Goal: Task Accomplishment & Management: Manage account settings

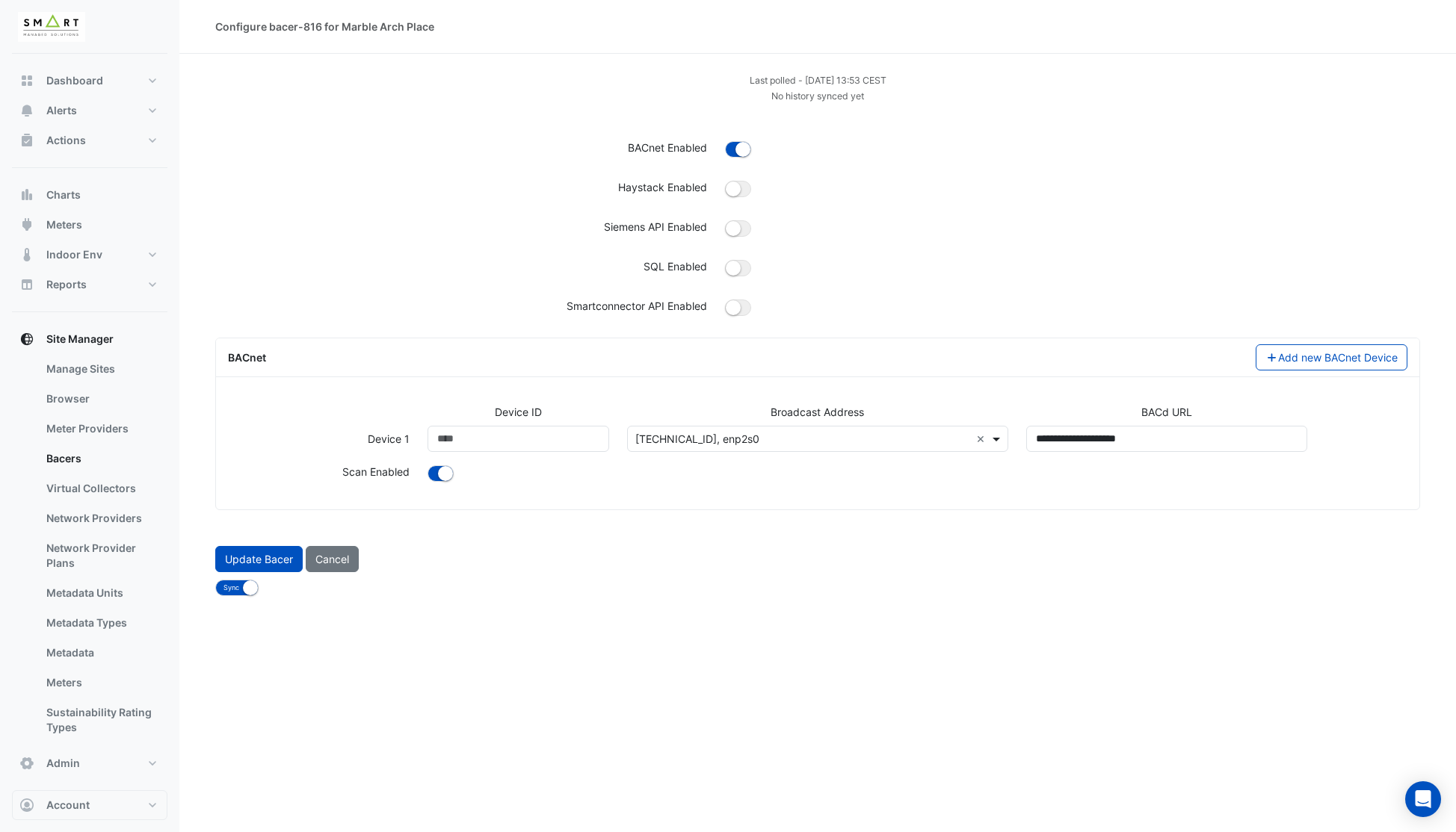
click at [1001, 440] on span at bounding box center [998, 439] width 19 height 15
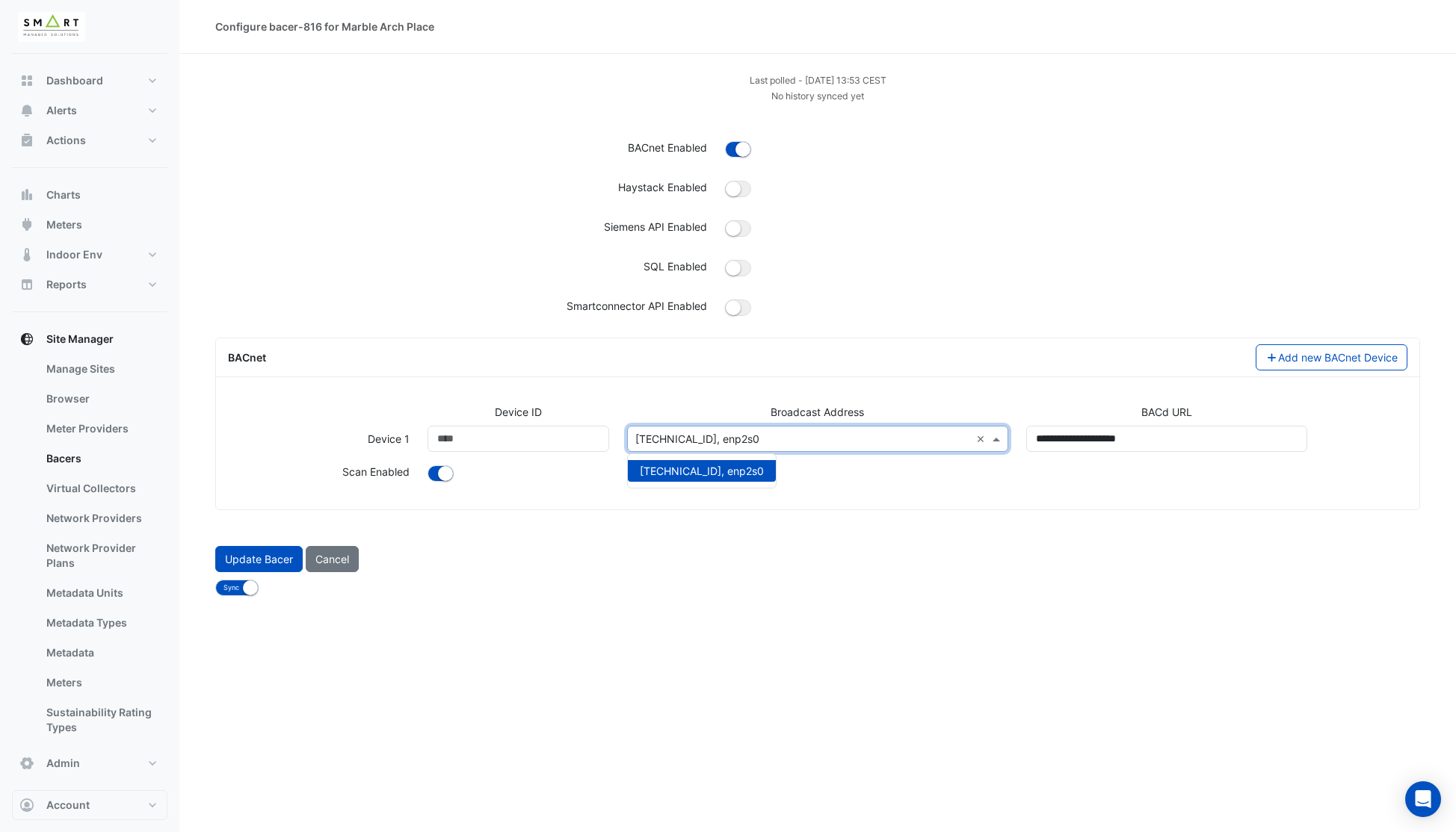
click at [832, 599] on div "Configure bacer-816 for Marble Arch Place Last polled - [DATE] 13:53 CEST No hi…" at bounding box center [817, 416] width 1276 height 832
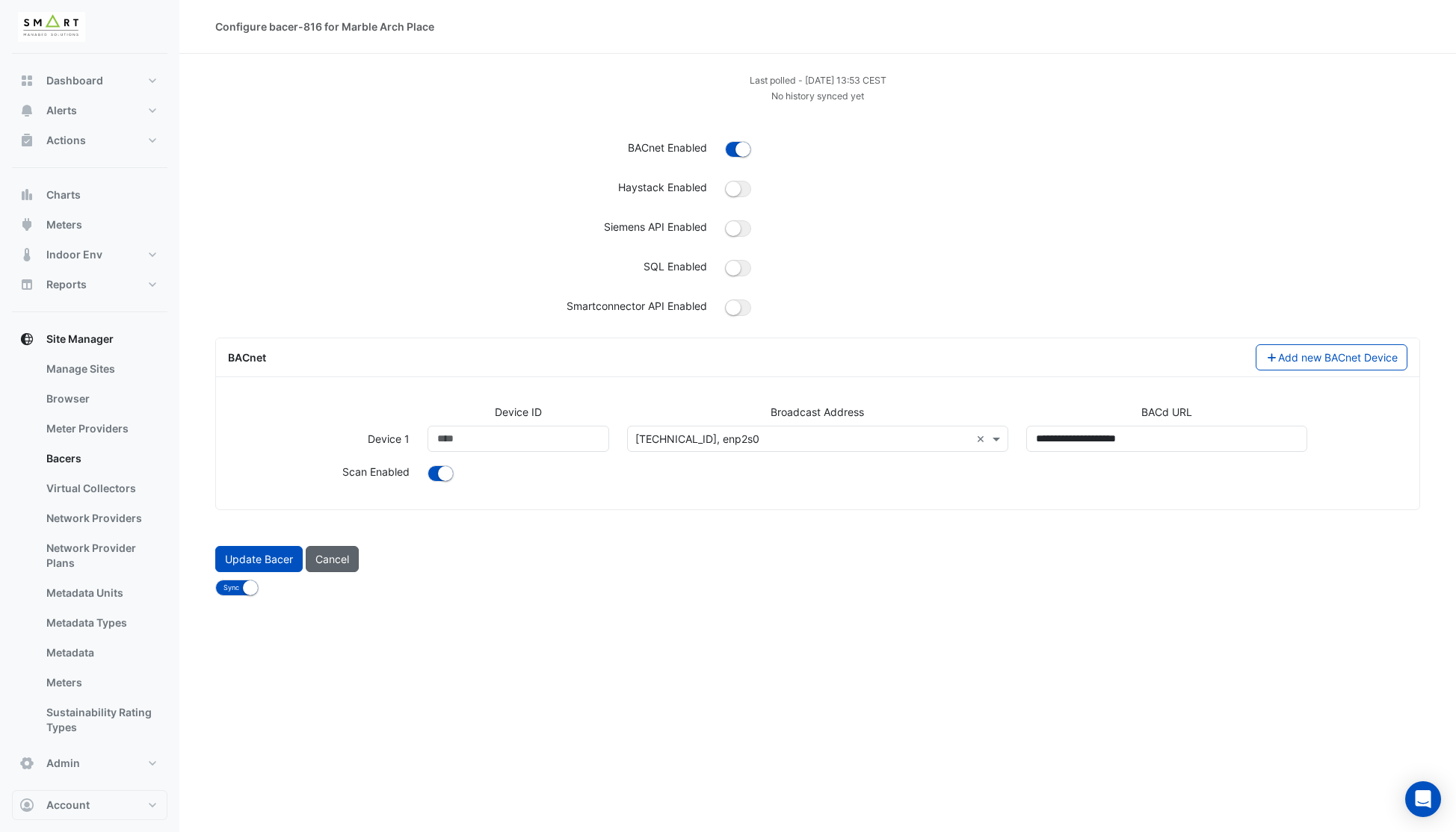
click at [336, 565] on button "Cancel" at bounding box center [333, 559] width 53 height 27
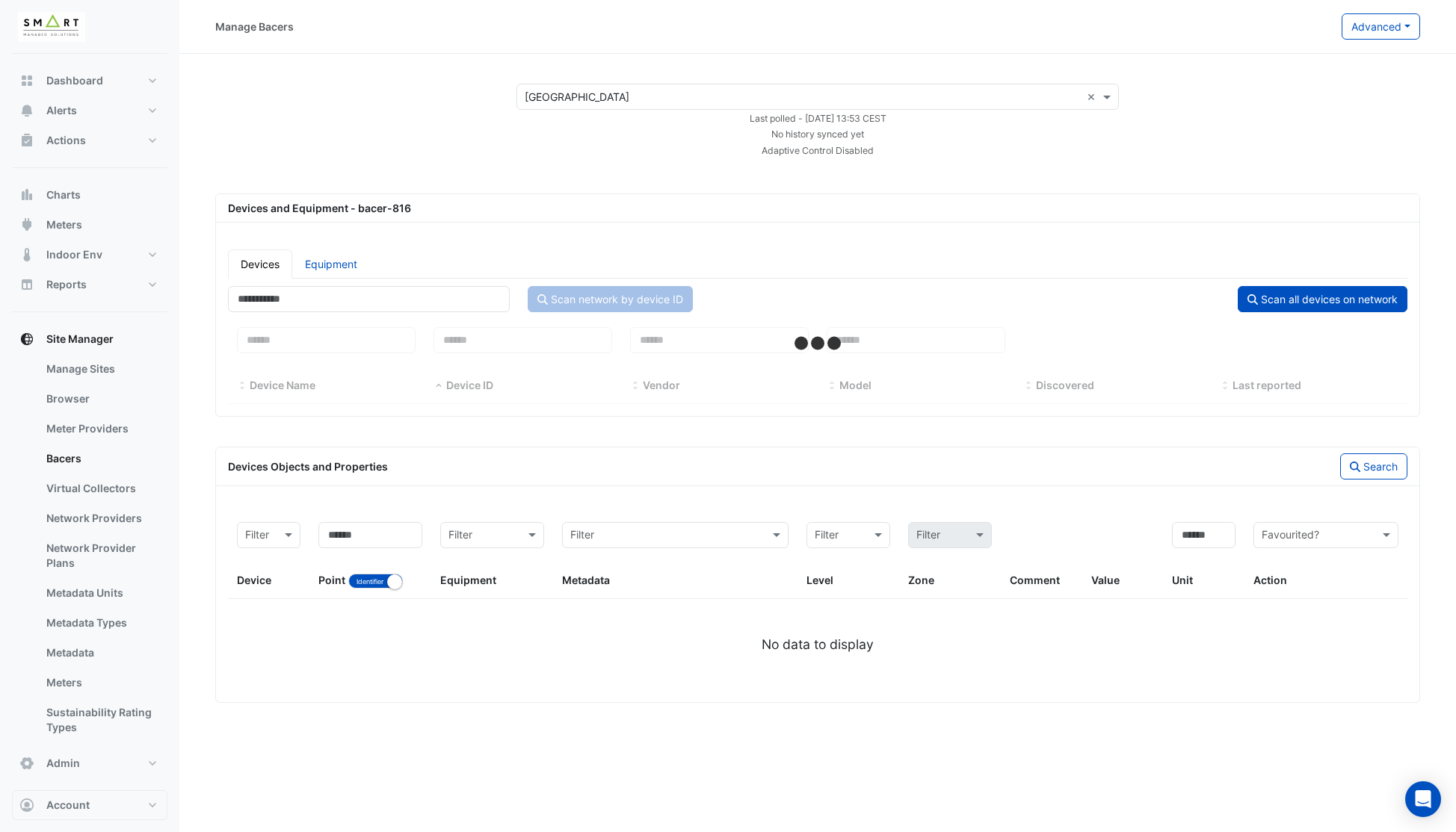
select select "***"
